Goal: Go to known website: Access a specific website the user already knows

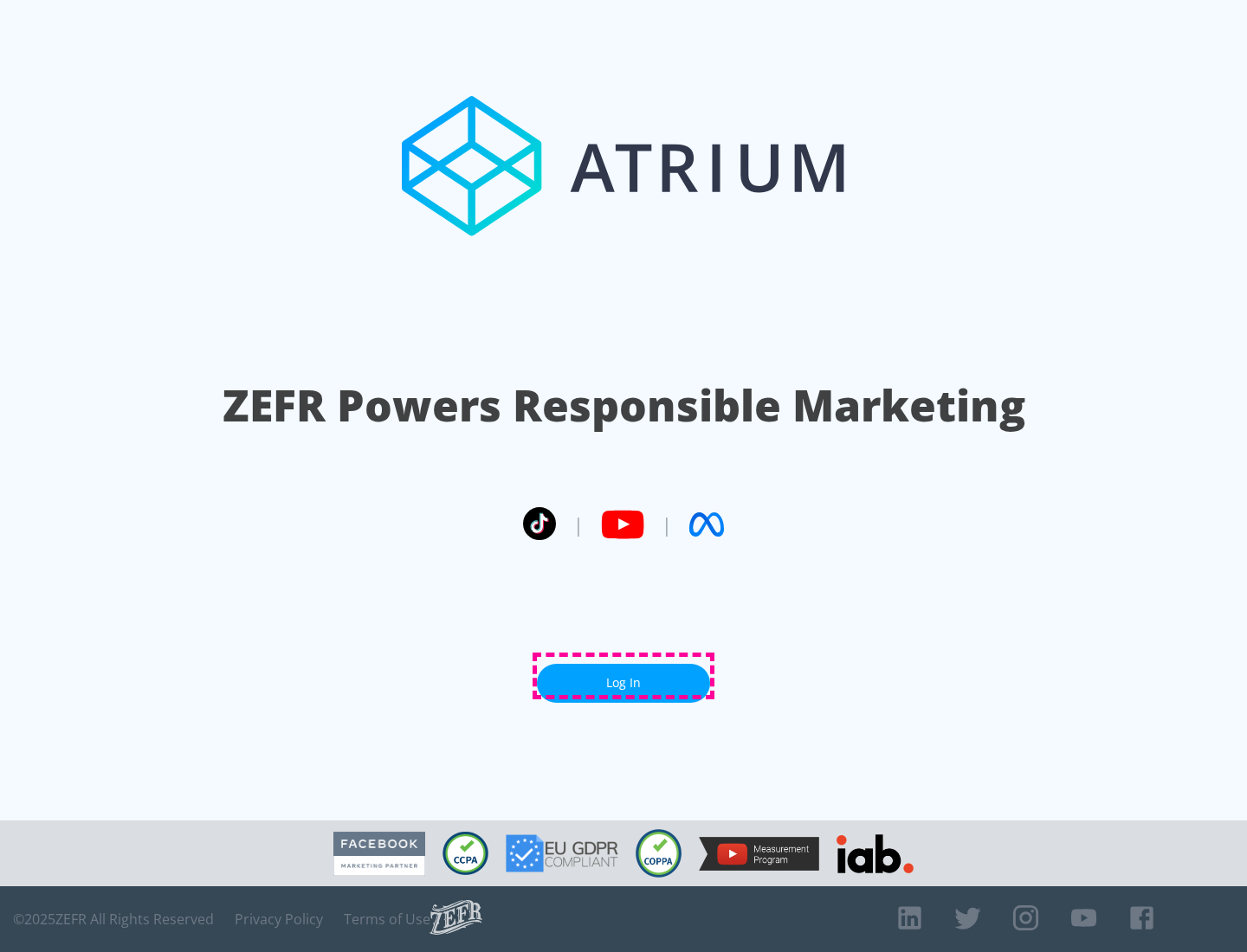
click at [624, 677] on link "Log In" at bounding box center [624, 684] width 174 height 39
